Goal: Entertainment & Leisure: Consume media (video, audio)

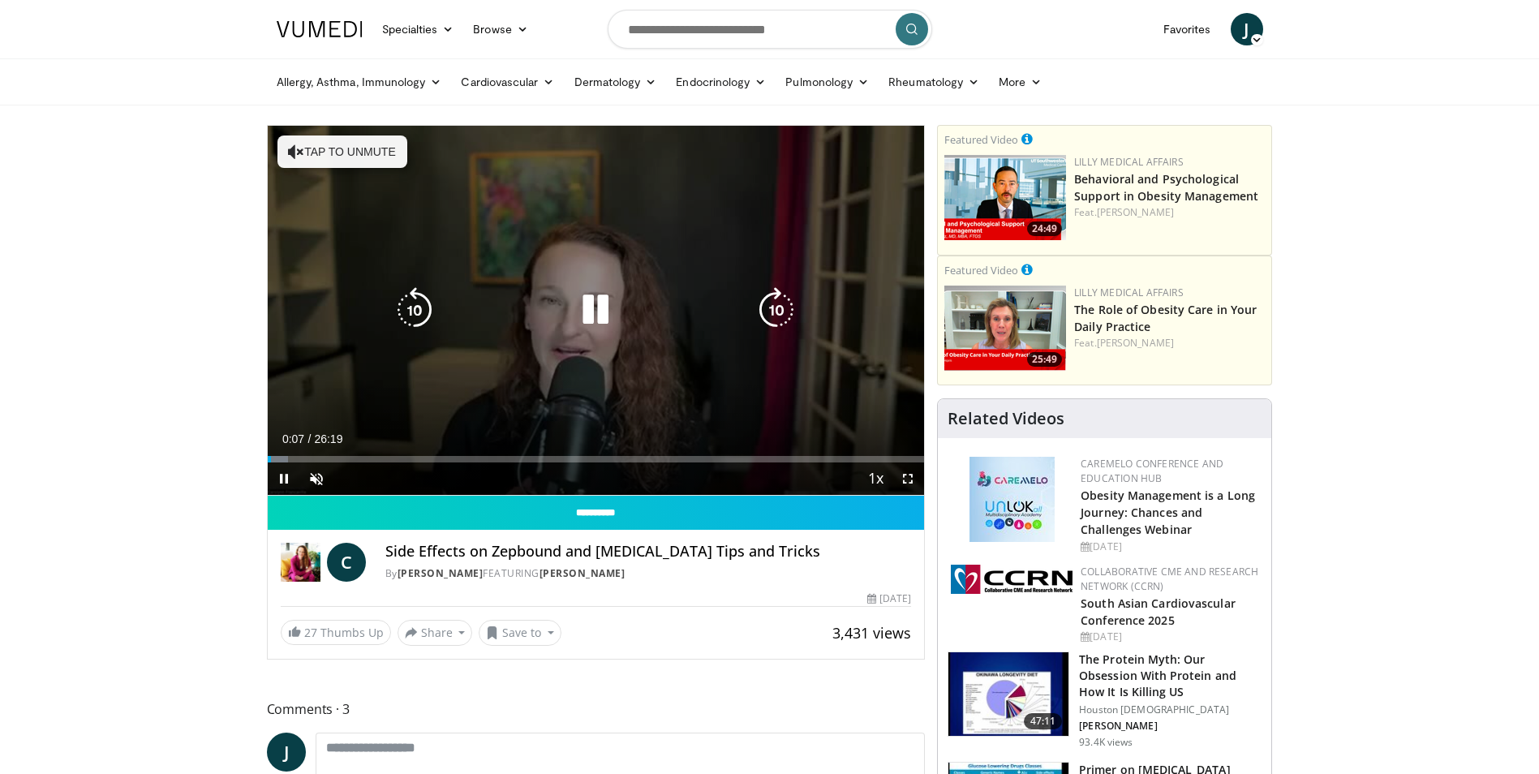
click at [373, 146] on button "Tap to unmute" at bounding box center [342, 151] width 130 height 32
click at [770, 316] on icon "Video Player" at bounding box center [775, 309] width 45 height 45
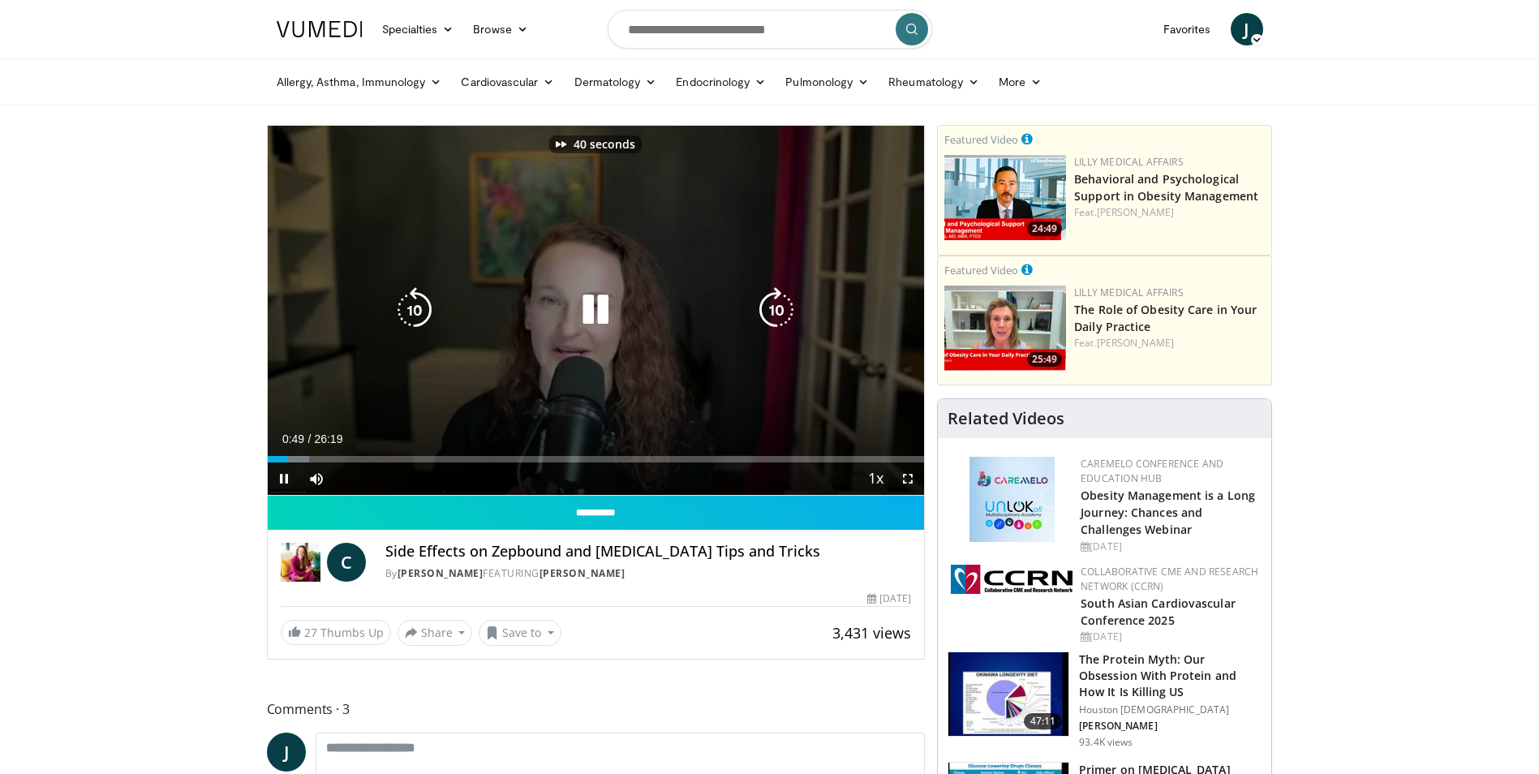
click at [770, 316] on icon "Video Player" at bounding box center [775, 309] width 45 height 45
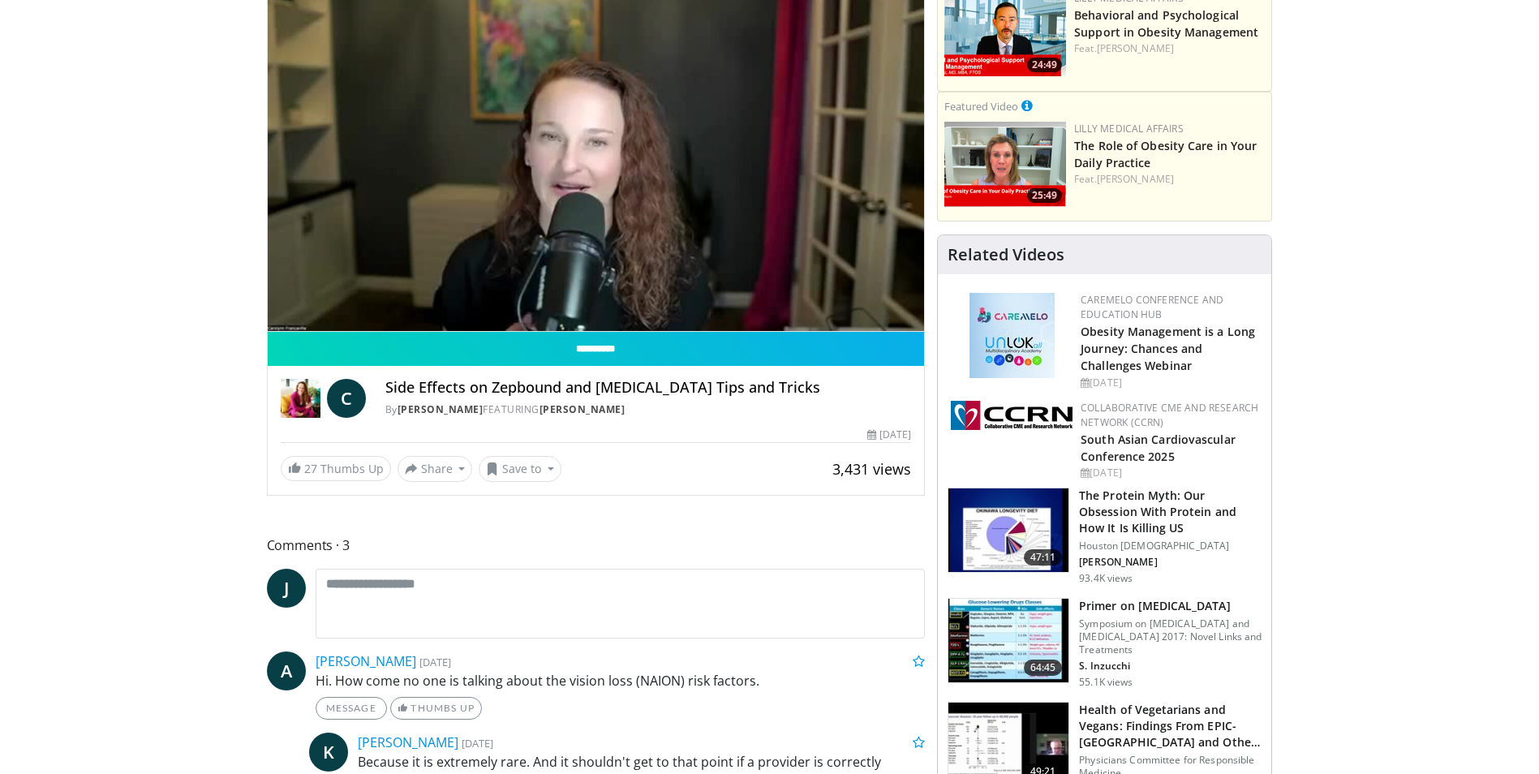
scroll to position [162, 0]
